Goal: Task Accomplishment & Management: Complete application form

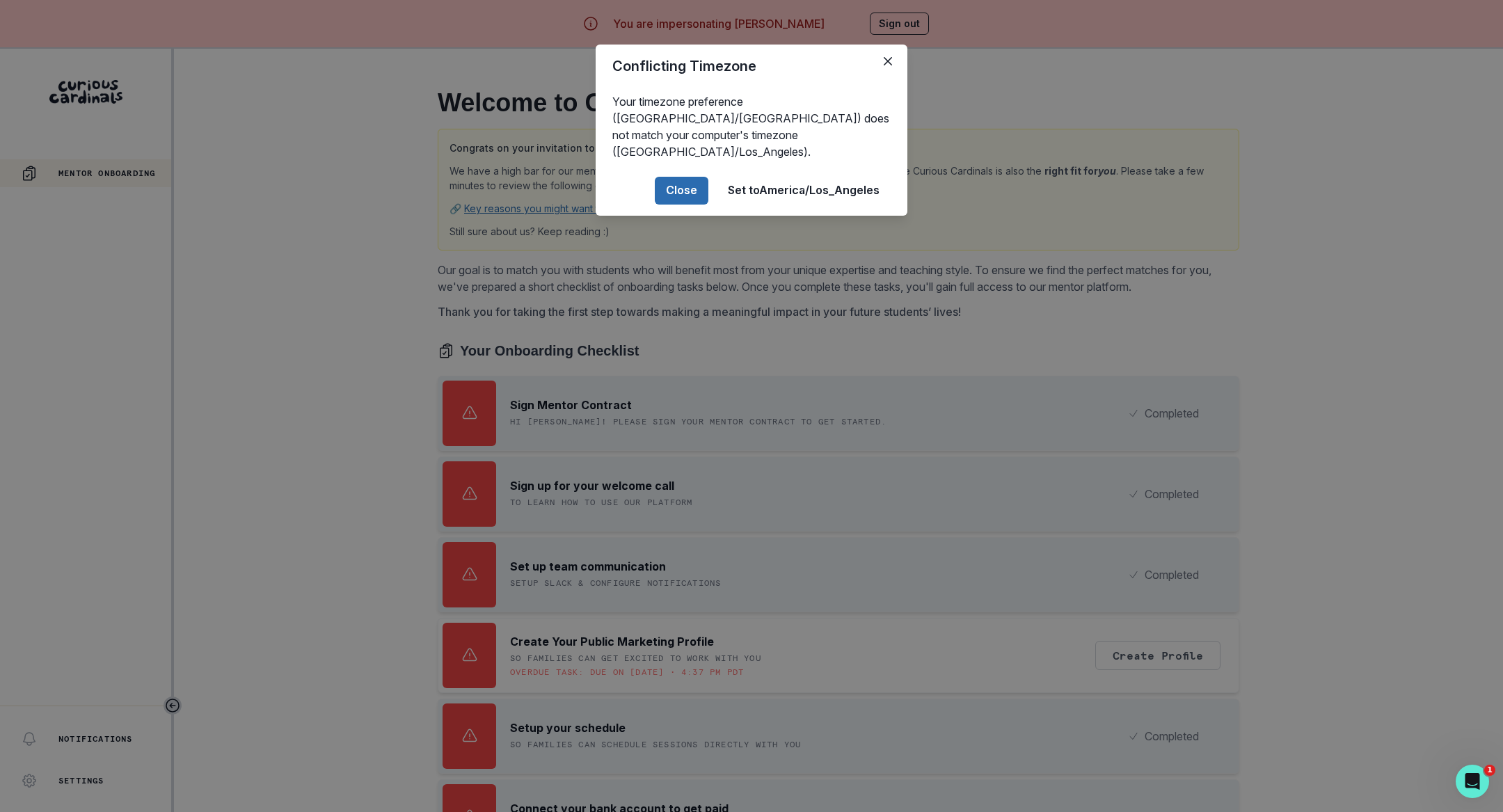
click at [675, 177] on button "Close" at bounding box center [681, 191] width 53 height 28
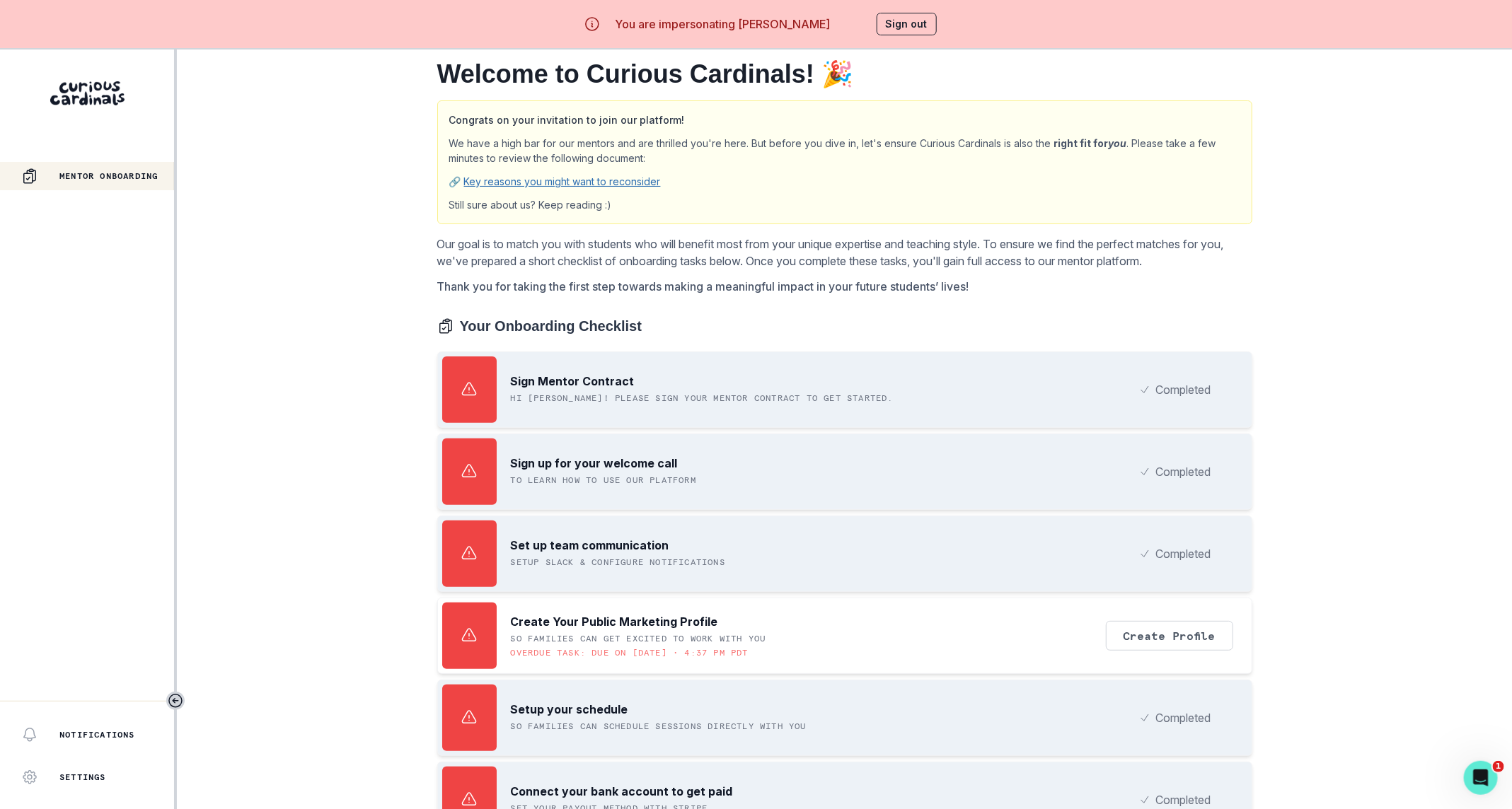
scroll to position [65, 0]
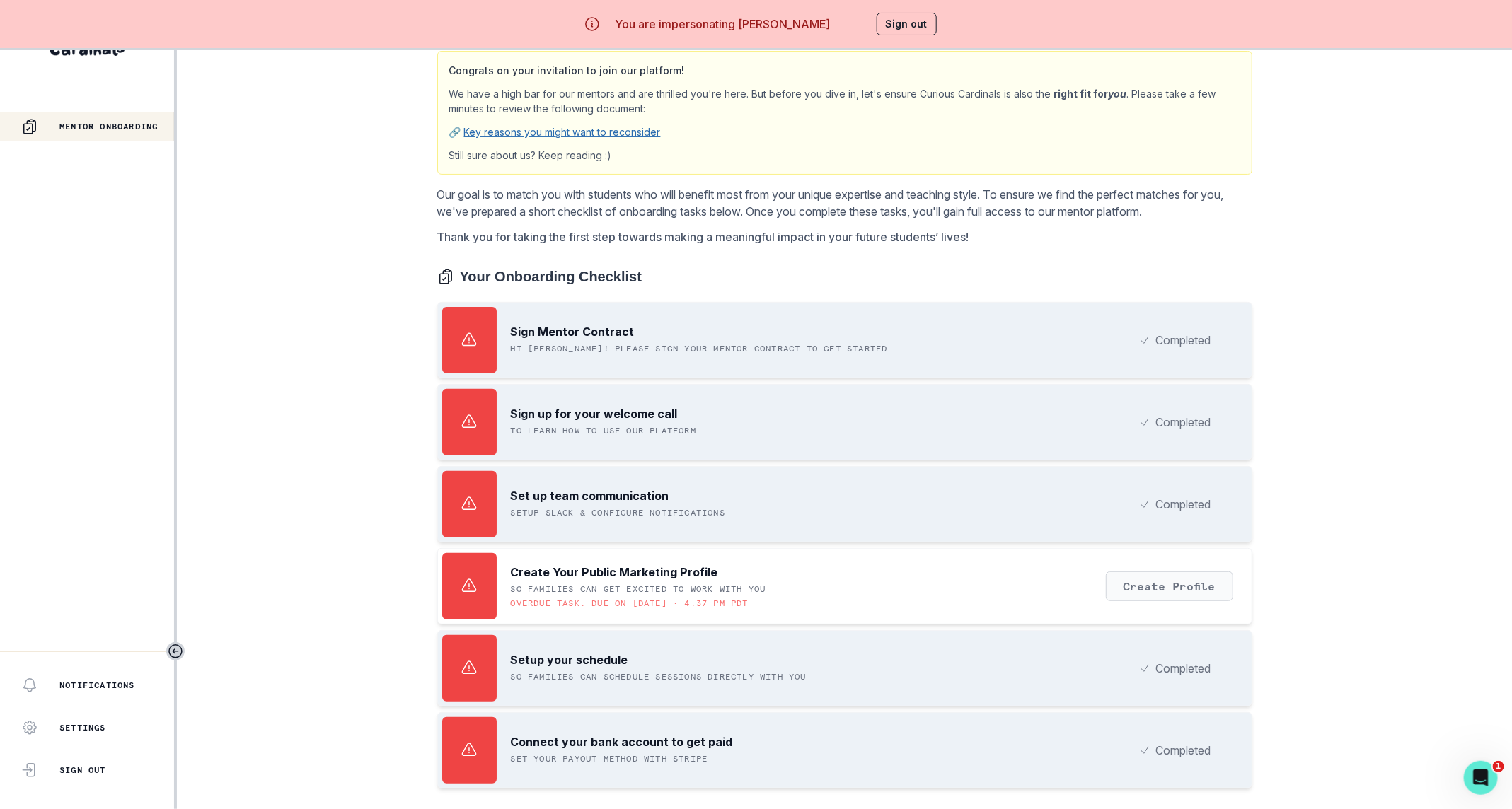
click at [1191, 572] on button "Create Profile" at bounding box center [1170, 587] width 127 height 30
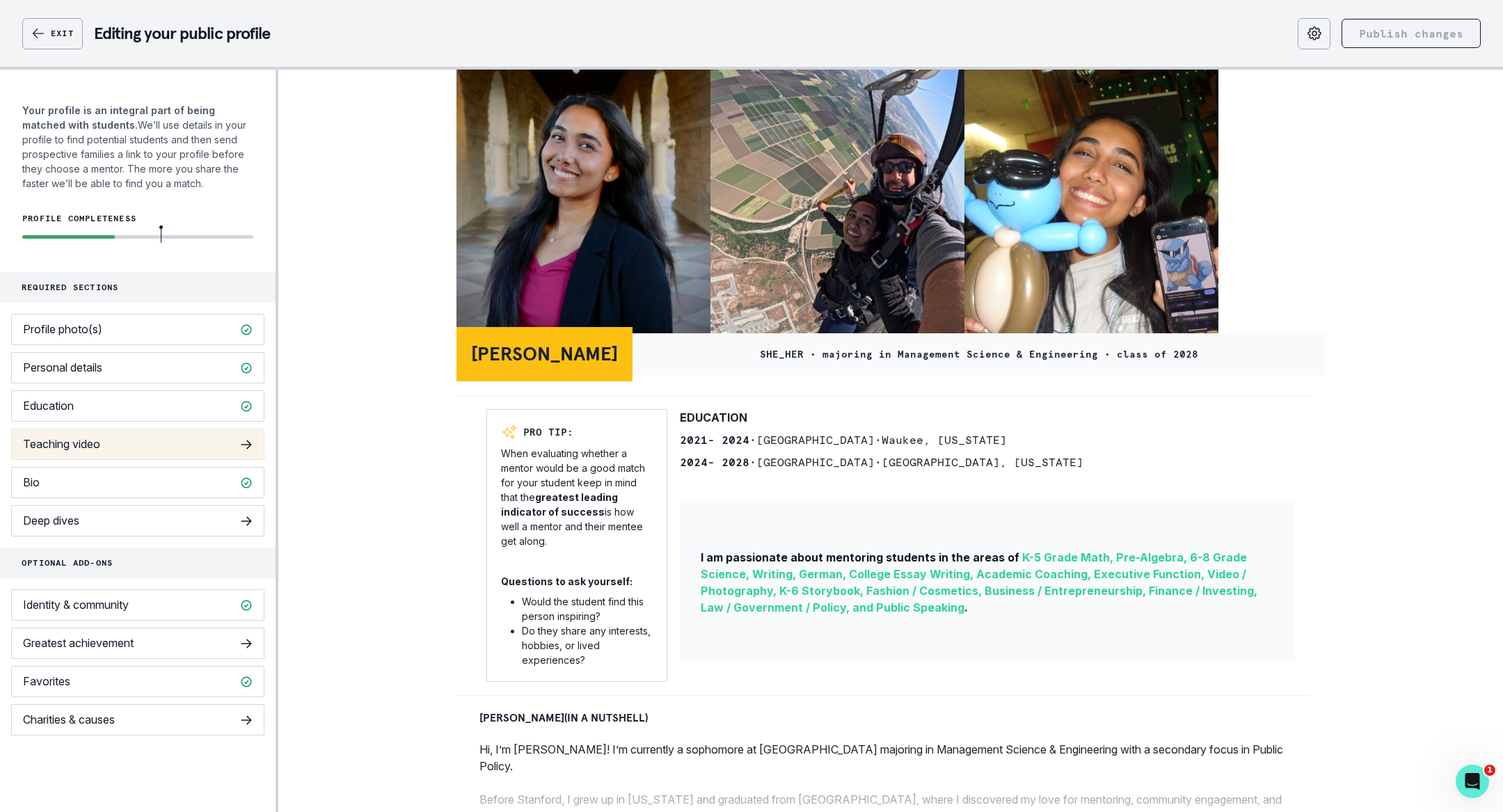
click at [195, 440] on button "Teaching video" at bounding box center [138, 444] width 253 height 32
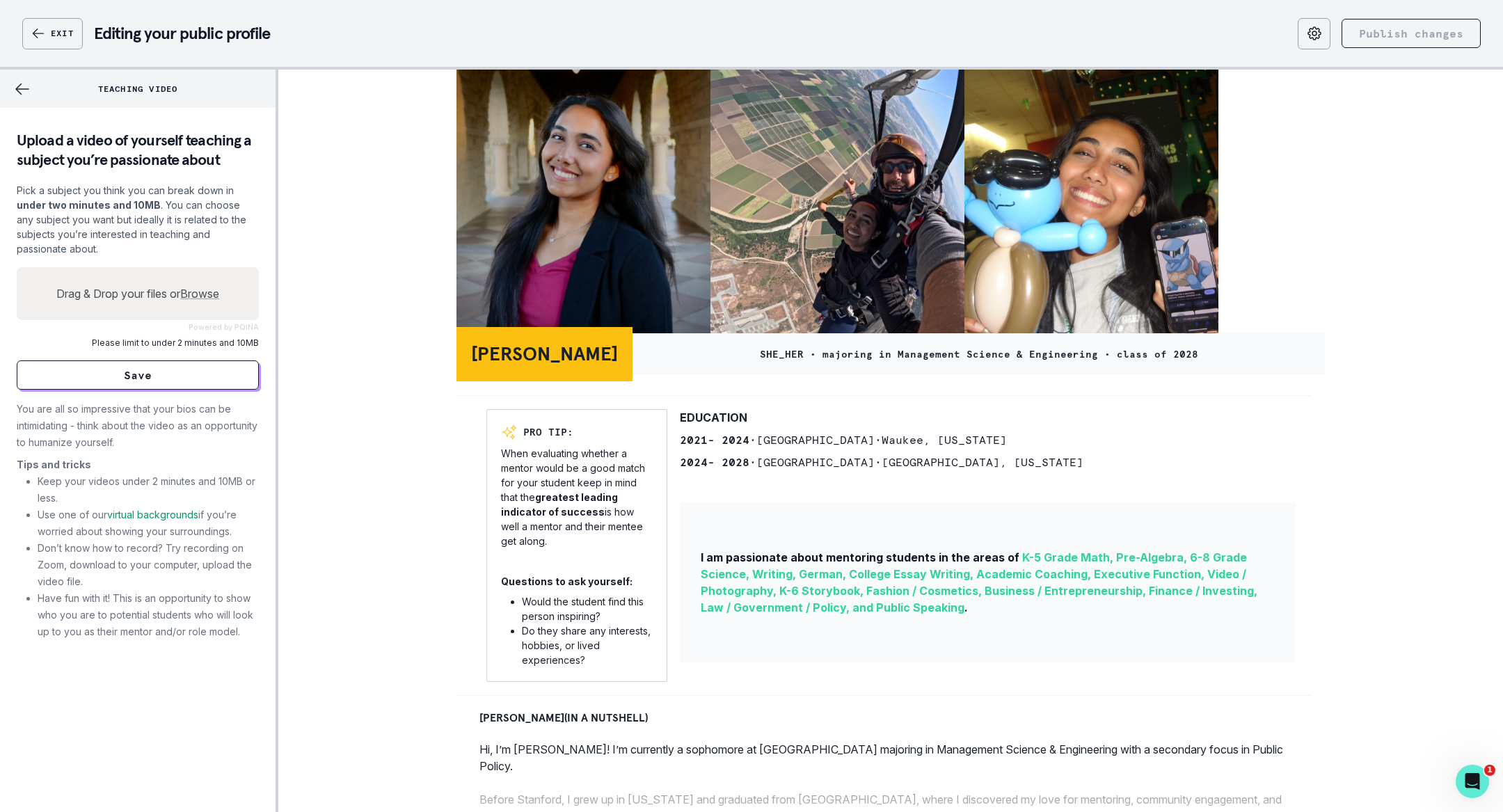
click at [20, 86] on icon "back" at bounding box center [22, 89] width 17 height 17
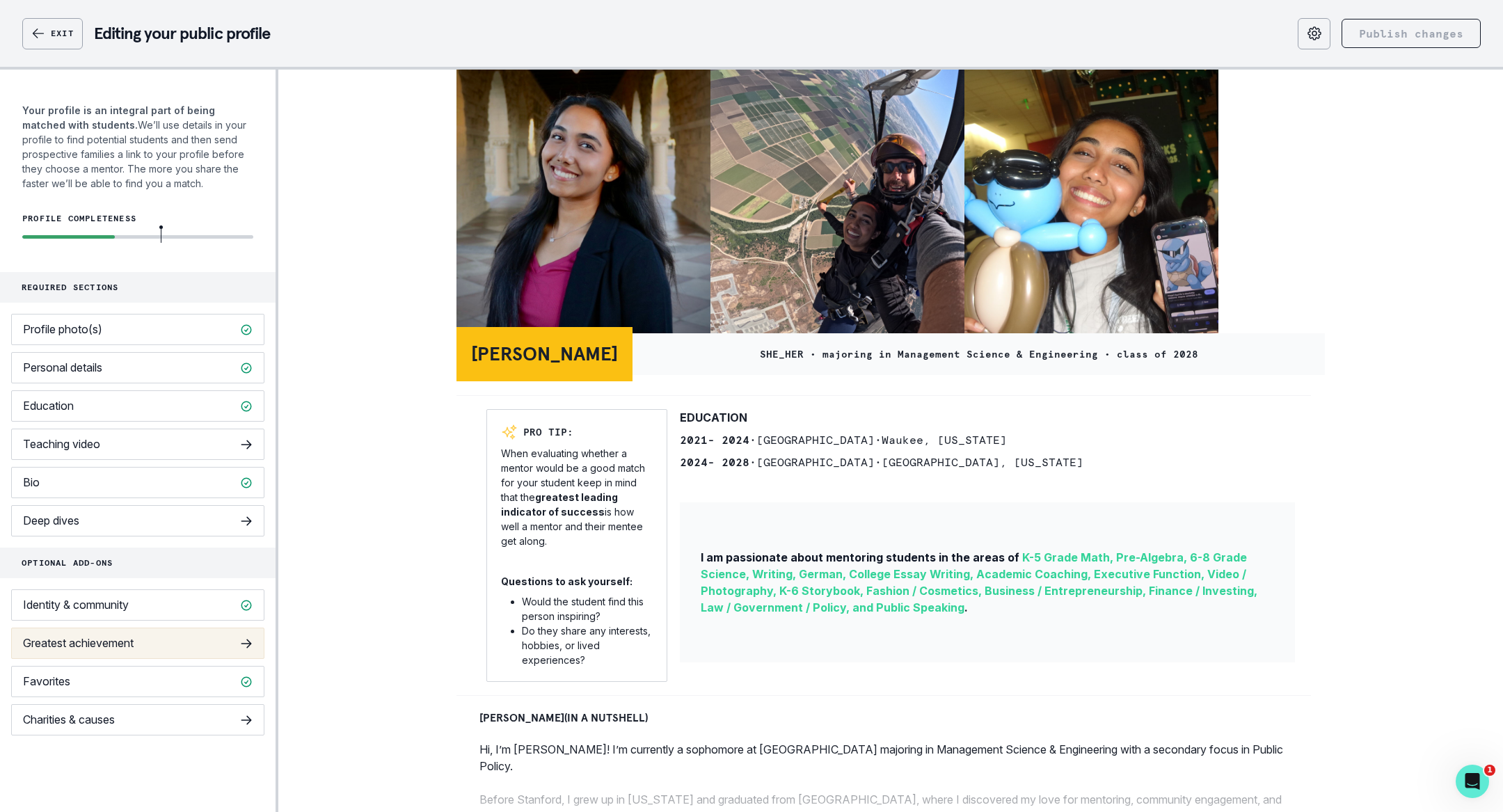
click at [176, 641] on button "Greatest achievement" at bounding box center [138, 643] width 253 height 32
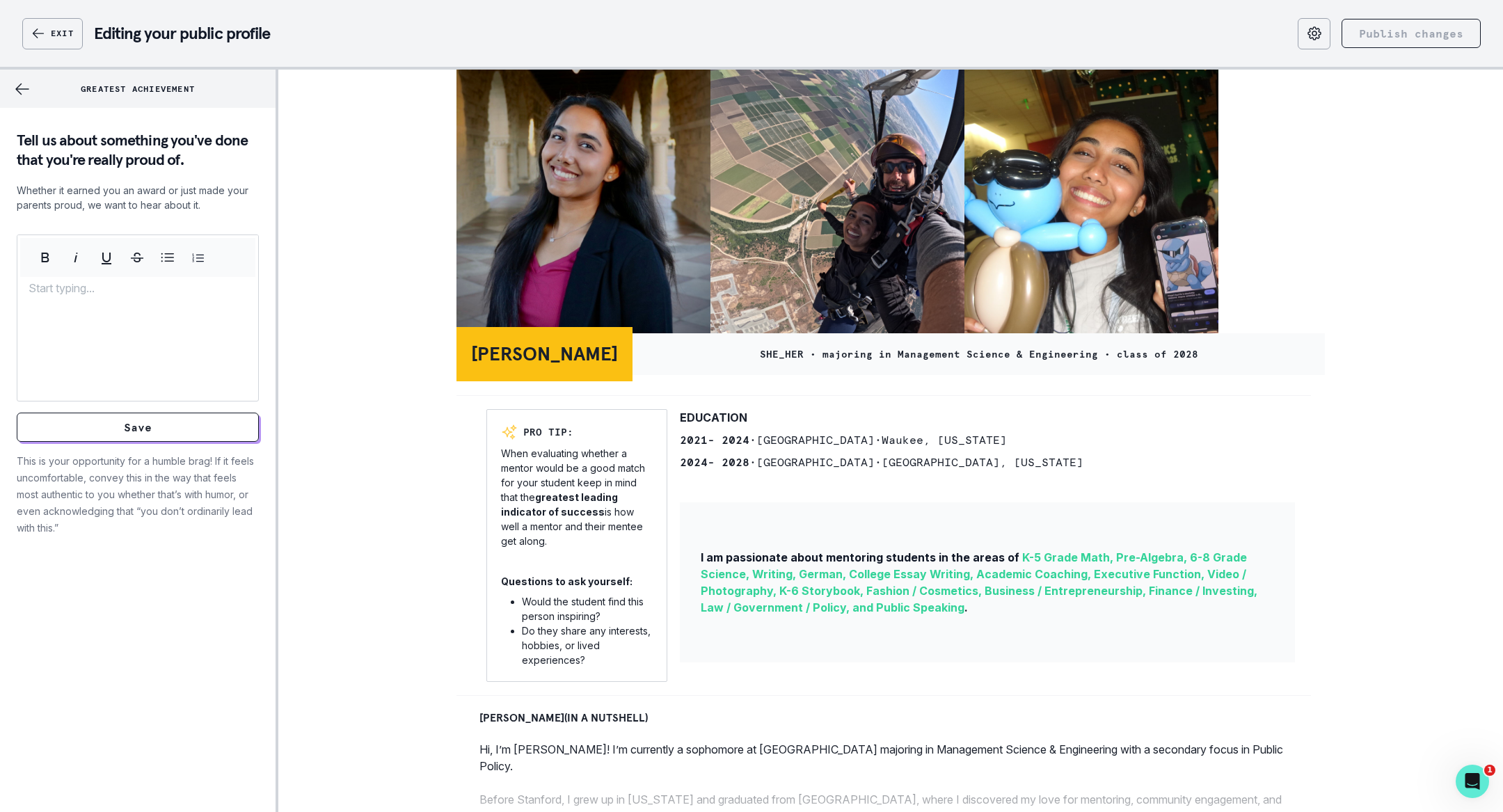
click at [32, 88] on button "back" at bounding box center [22, 89] width 45 height 39
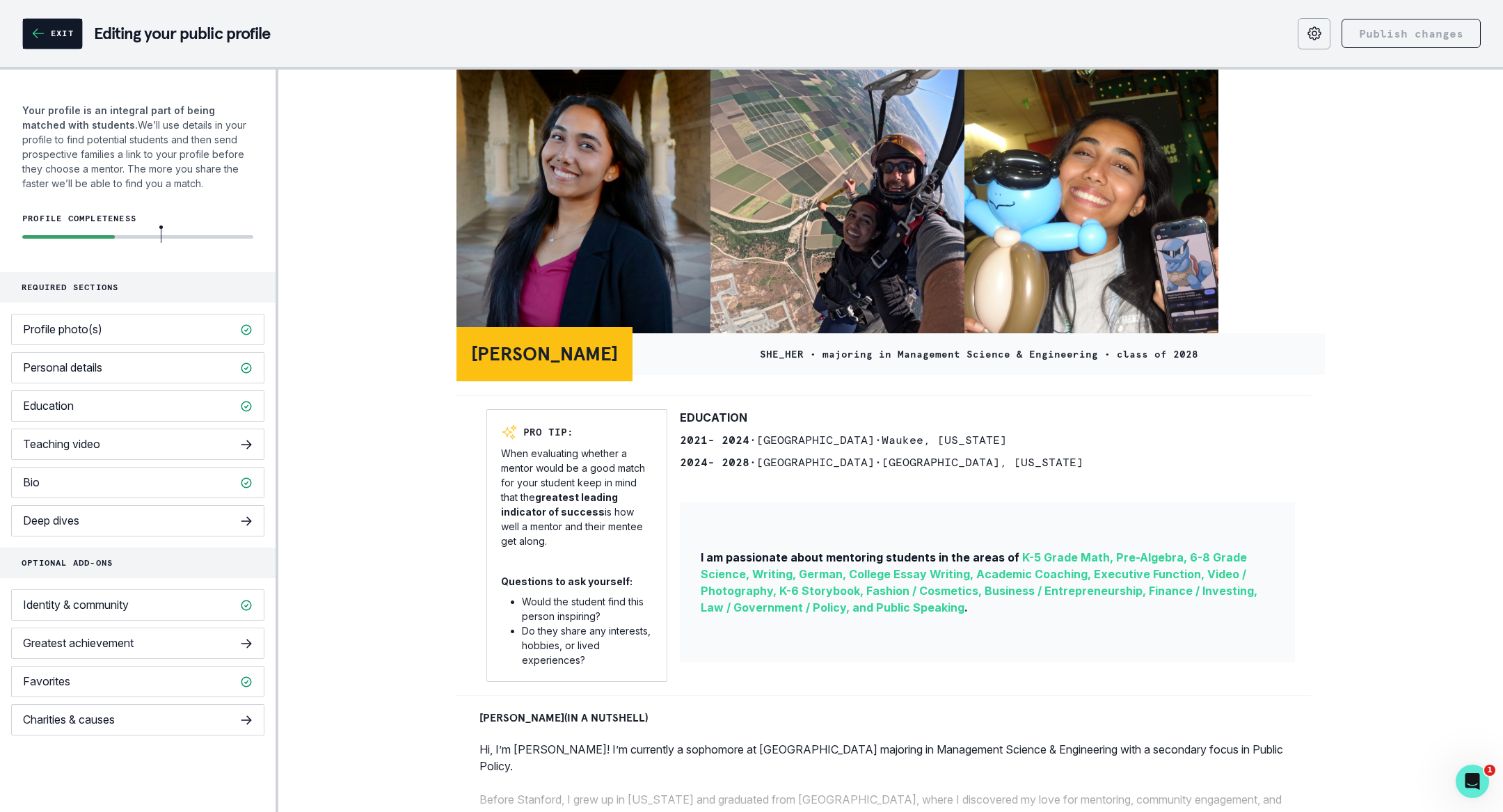
click at [29, 25] on button "Exit" at bounding box center [53, 33] width 60 height 30
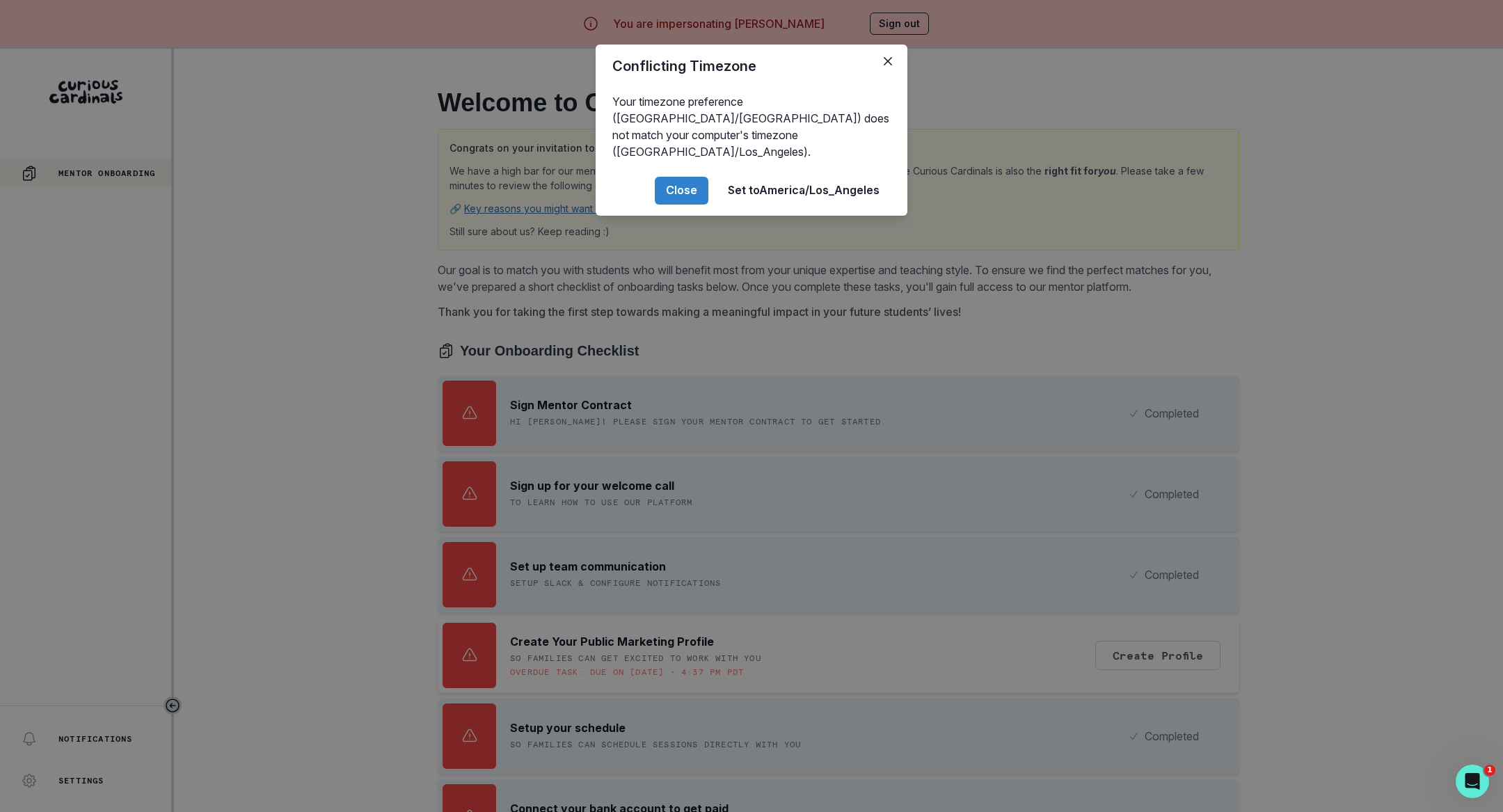
click at [680, 165] on footer "Close Set to [GEOGRAPHIC_DATA]/Los_Angeles" at bounding box center [751, 190] width 311 height 50
click at [689, 177] on button "Close" at bounding box center [681, 191] width 53 height 28
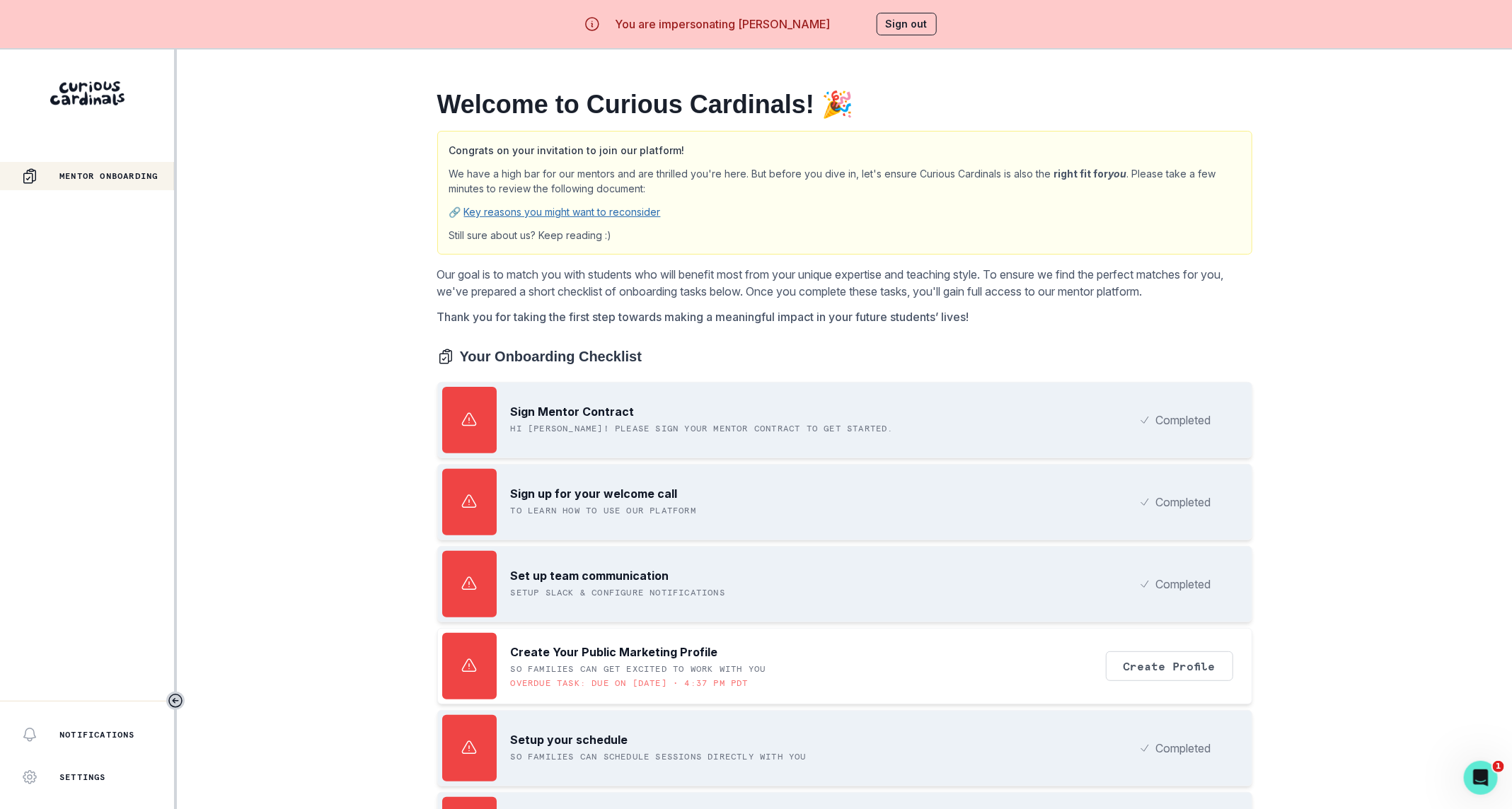
click at [905, 17] on button "Sign out" at bounding box center [907, 24] width 61 height 23
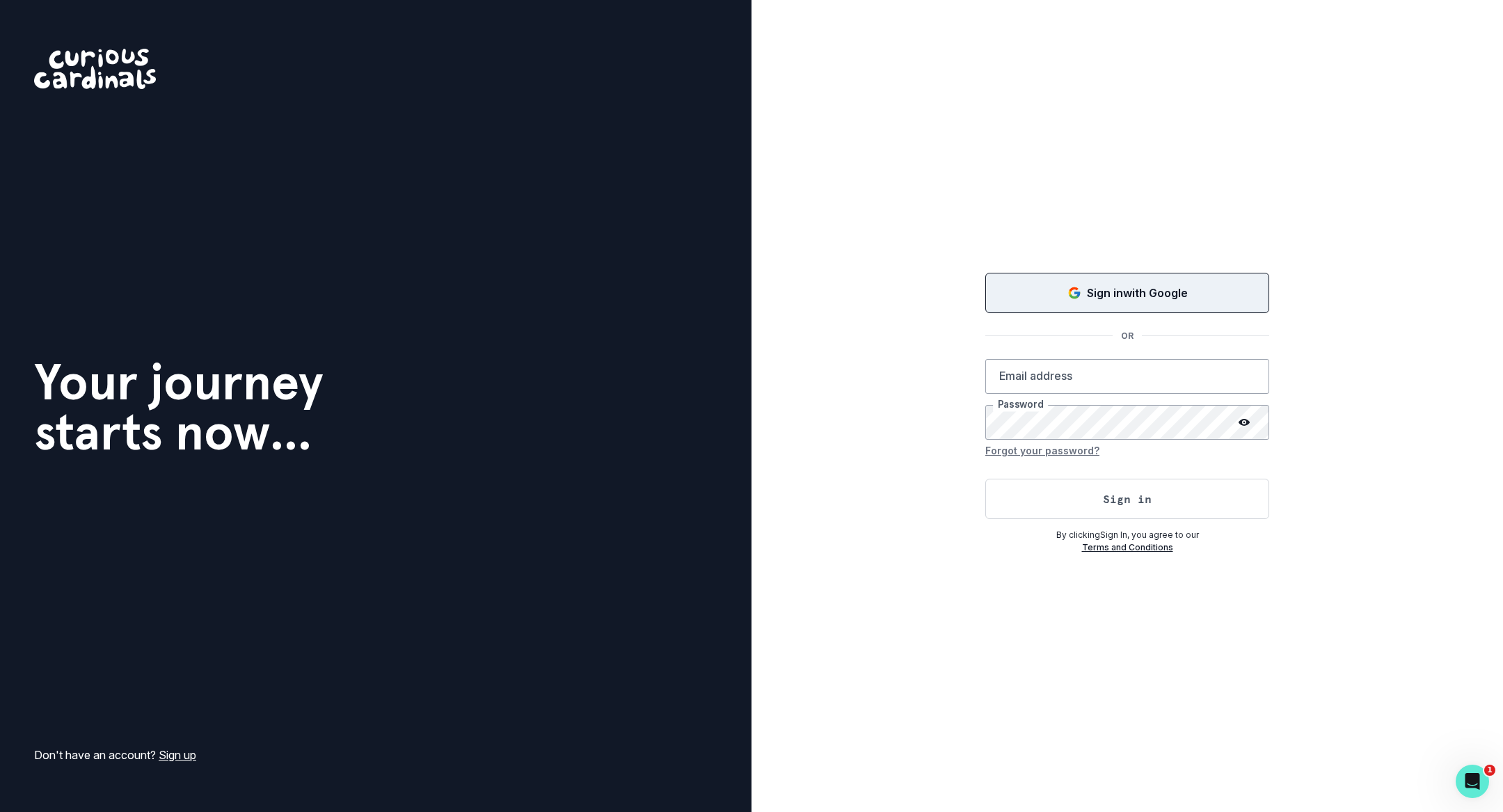
click at [1090, 285] on p "Sign in with Google" at bounding box center [1137, 293] width 101 height 17
